Goal: Information Seeking & Learning: Learn about a topic

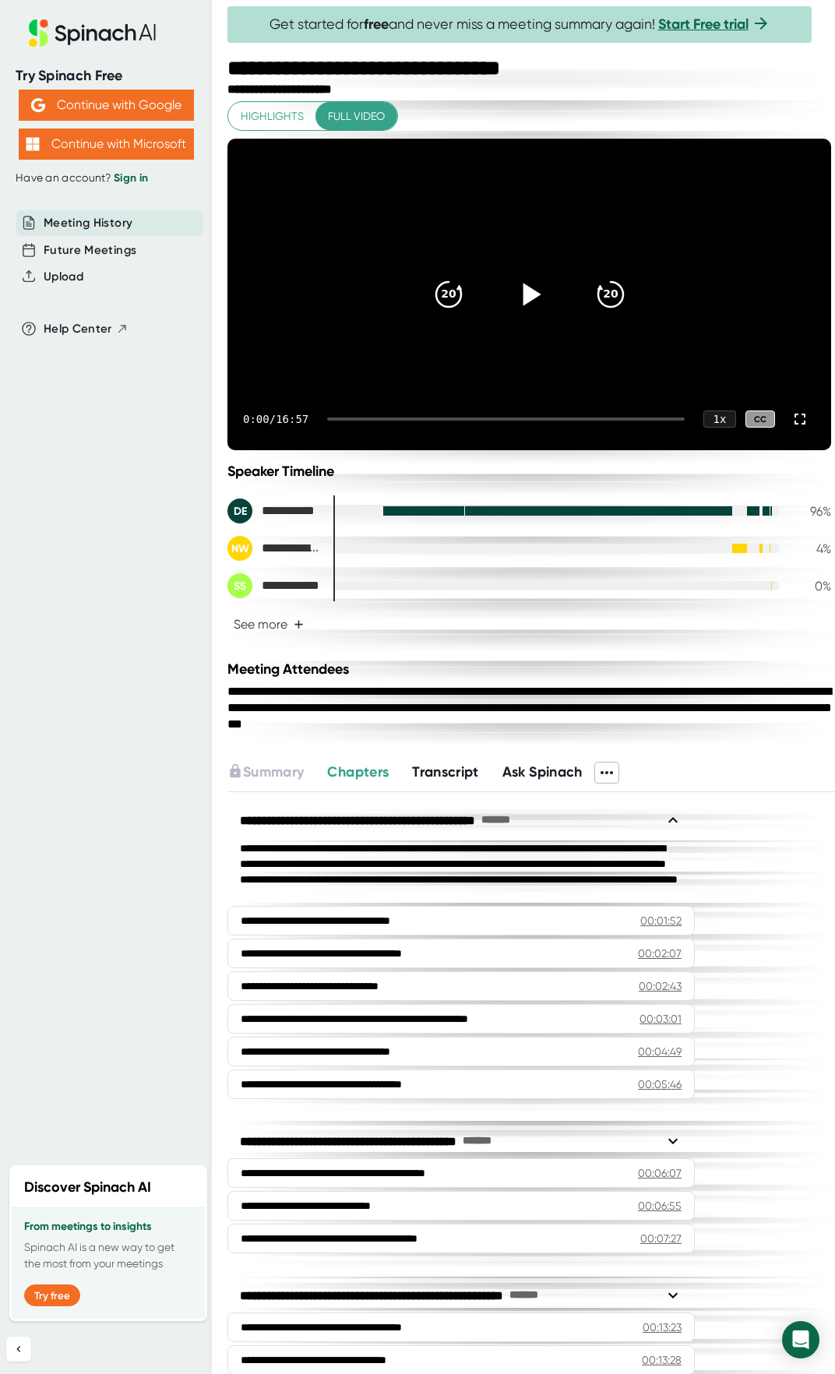
click at [525, 314] on icon at bounding box center [529, 294] width 39 height 39
click at [510, 307] on icon at bounding box center [529, 294] width 39 height 39
click at [593, 297] on icon "20" at bounding box center [610, 294] width 39 height 39
click at [598, 298] on icon "20" at bounding box center [610, 294] width 39 height 39
click at [609, 301] on icon "20" at bounding box center [610, 294] width 39 height 39
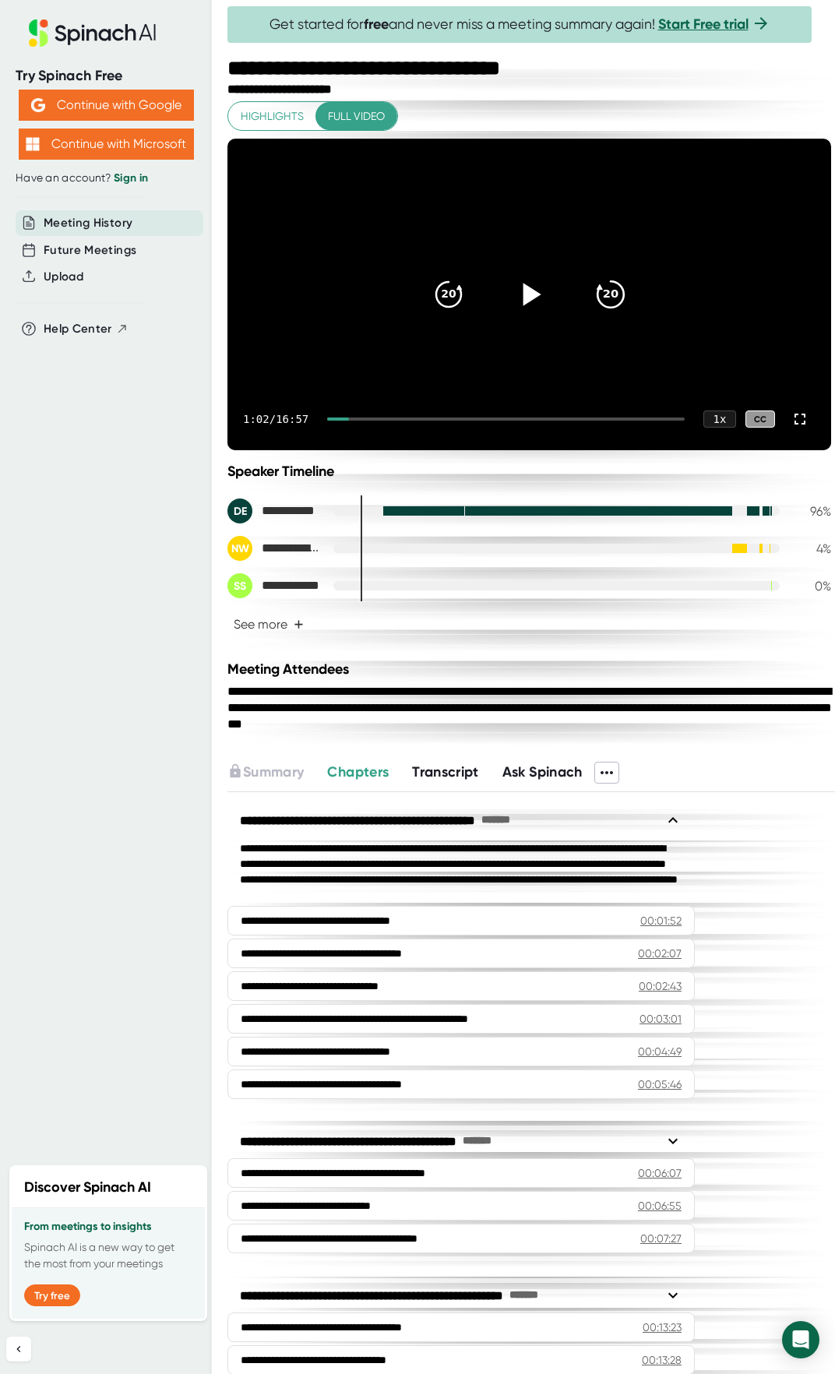
click at [609, 301] on icon "20" at bounding box center [610, 294] width 39 height 39
click at [450, 312] on icon "20" at bounding box center [448, 294] width 39 height 39
click at [517, 301] on icon at bounding box center [529, 294] width 39 height 39
click at [609, 302] on icon "20" at bounding box center [610, 294] width 39 height 39
click at [791, 429] on icon at bounding box center [800, 419] width 19 height 19
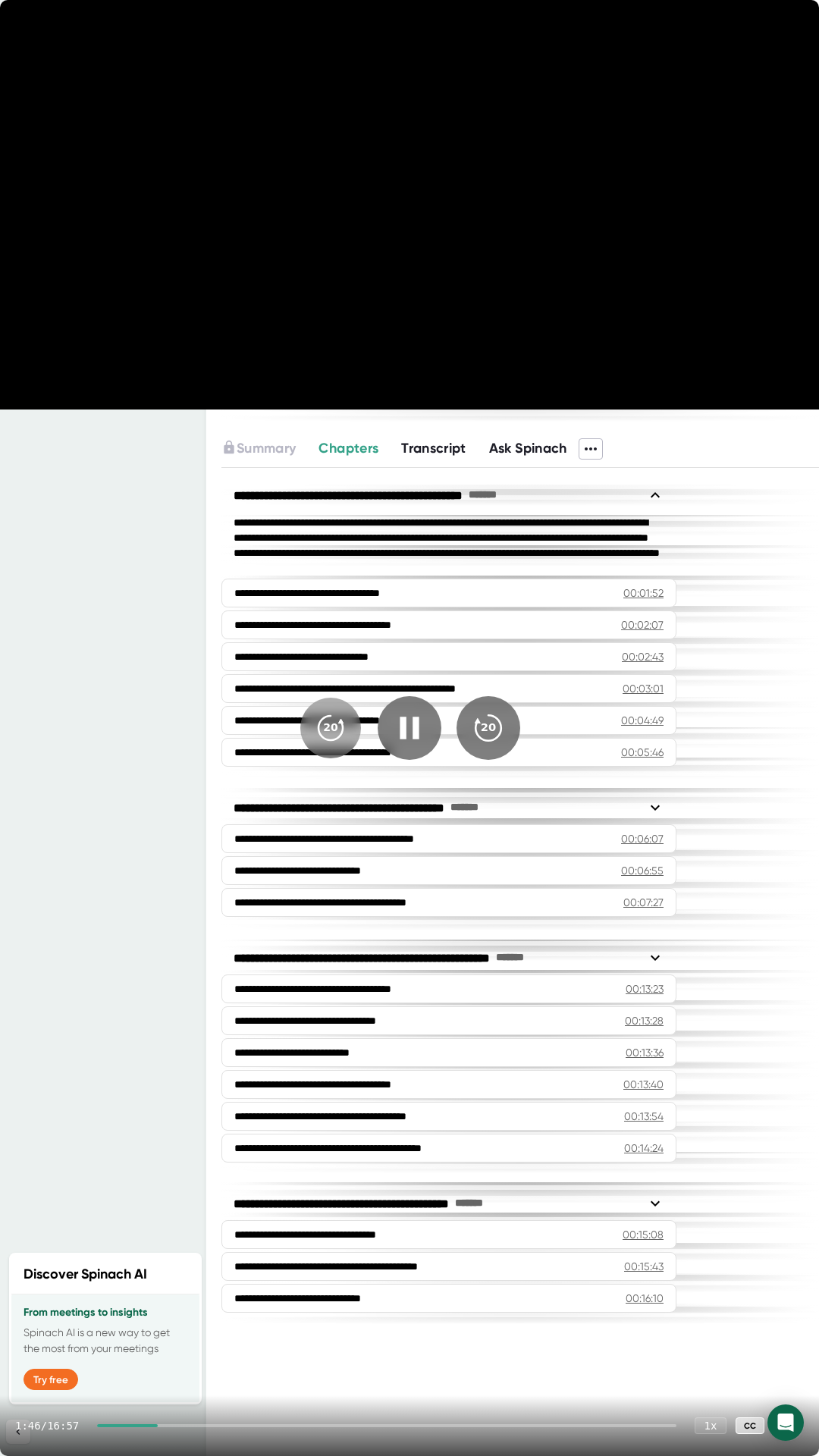
click at [486, 724] on icon "20" at bounding box center [488, 727] width 38 height 38
click at [336, 725] on icon "20" at bounding box center [330, 727] width 38 height 38
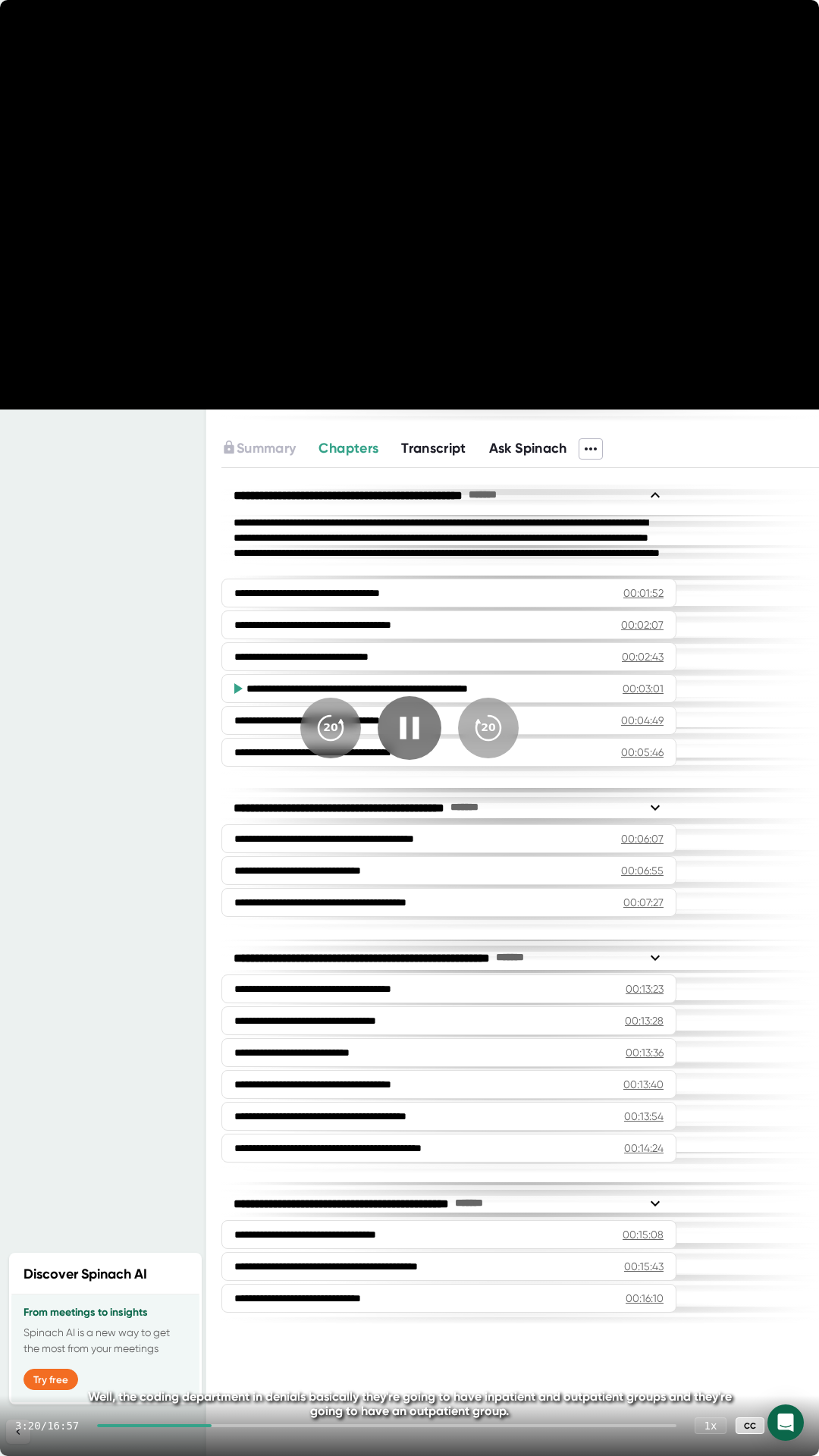
drag, startPoint x: 632, startPoint y: 8, endPoint x: 607, endPoint y: 390, distance: 382.8
click at [609, 479] on div "20 20 3:20 / 16:57 1 x CC Well, the coding department in denials basically they…" at bounding box center [409, 728] width 819 height 1456
drag, startPoint x: 515, startPoint y: 0, endPoint x: 510, endPoint y: 37, distance: 37.3
click at [510, 37] on video at bounding box center [409, 204] width 819 height 410
click at [503, 1] on video at bounding box center [409, 204] width 819 height 410
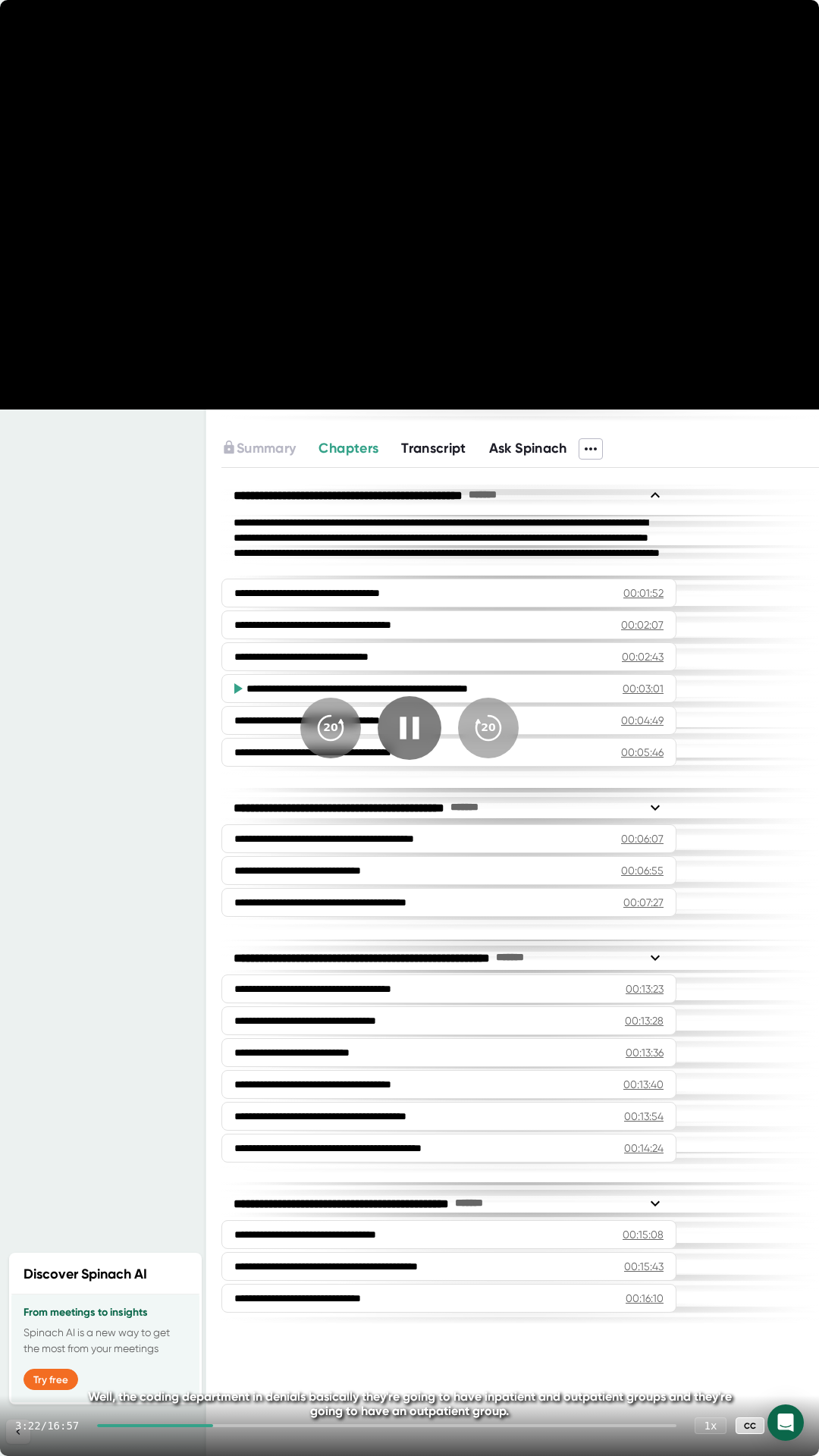
click at [403, 255] on video at bounding box center [409, 204] width 819 height 410
click at [411, 713] on icon at bounding box center [409, 727] width 38 height 38
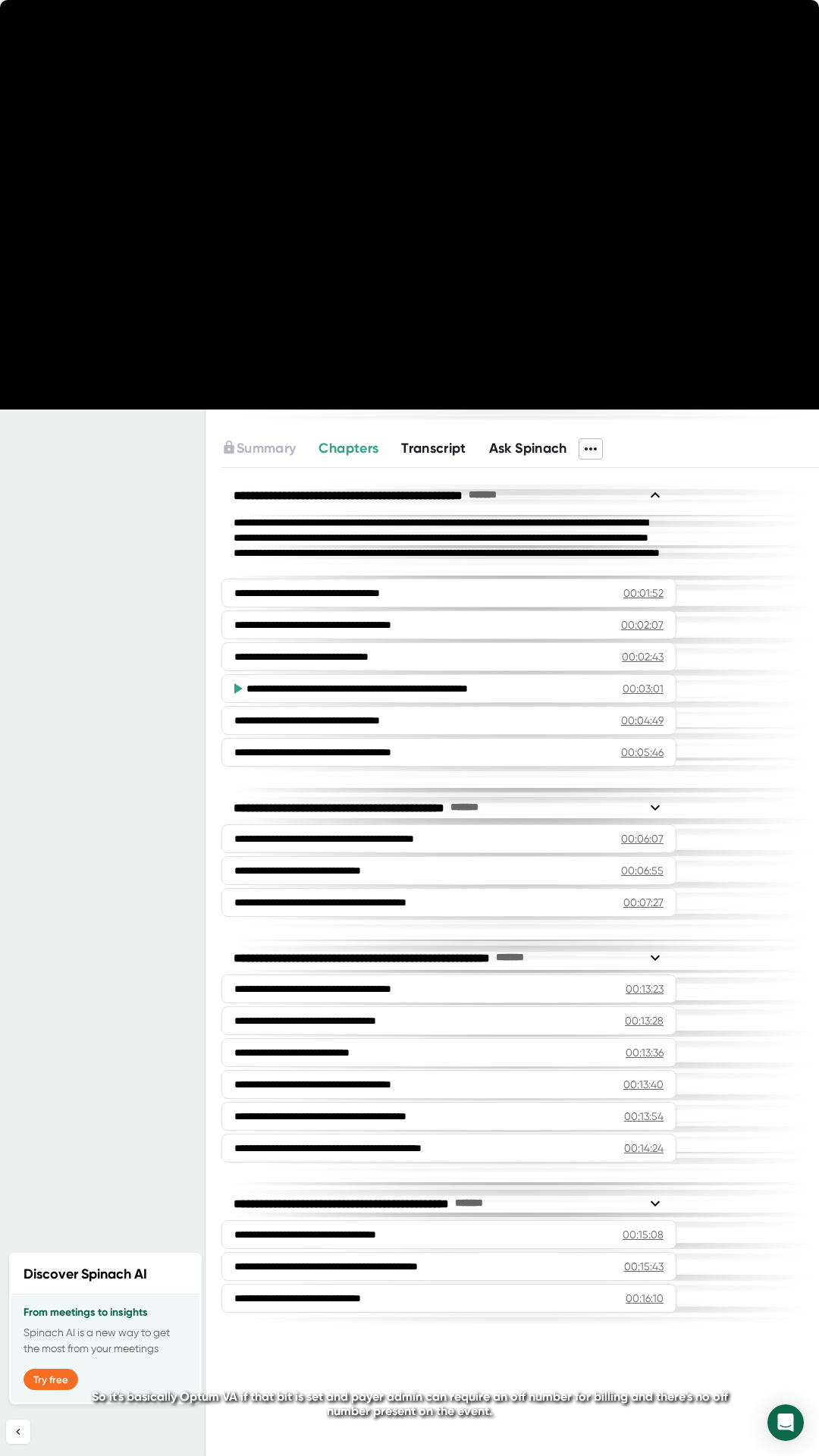
click at [409, 730] on icon at bounding box center [409, 727] width 38 height 38
